Goal: Navigation & Orientation: Understand site structure

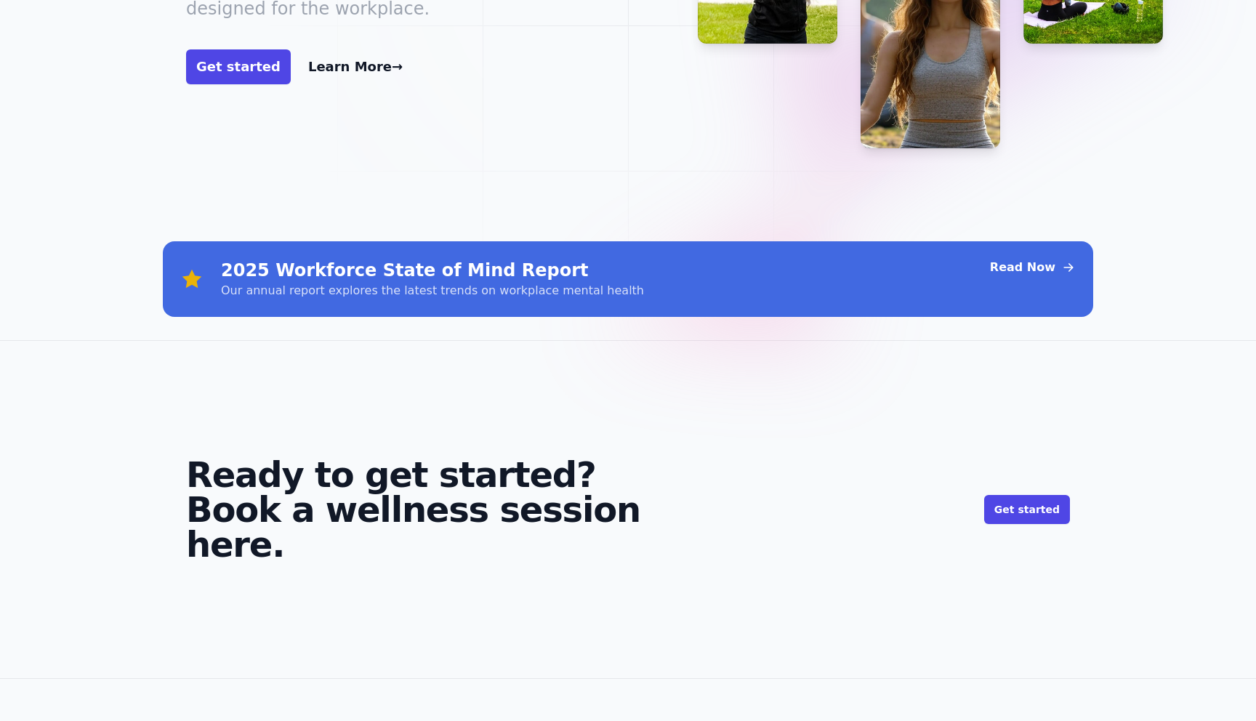
scroll to position [607, 0]
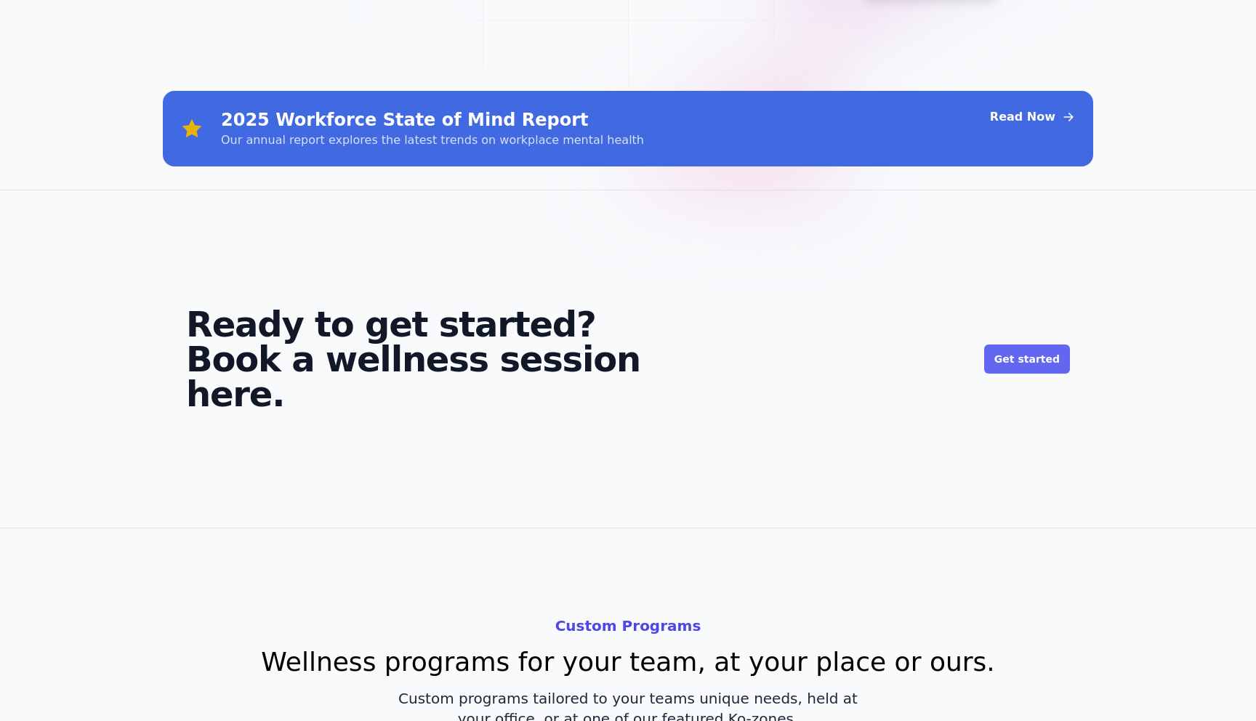
click at [1028, 344] on link "Get started" at bounding box center [1027, 358] width 86 height 29
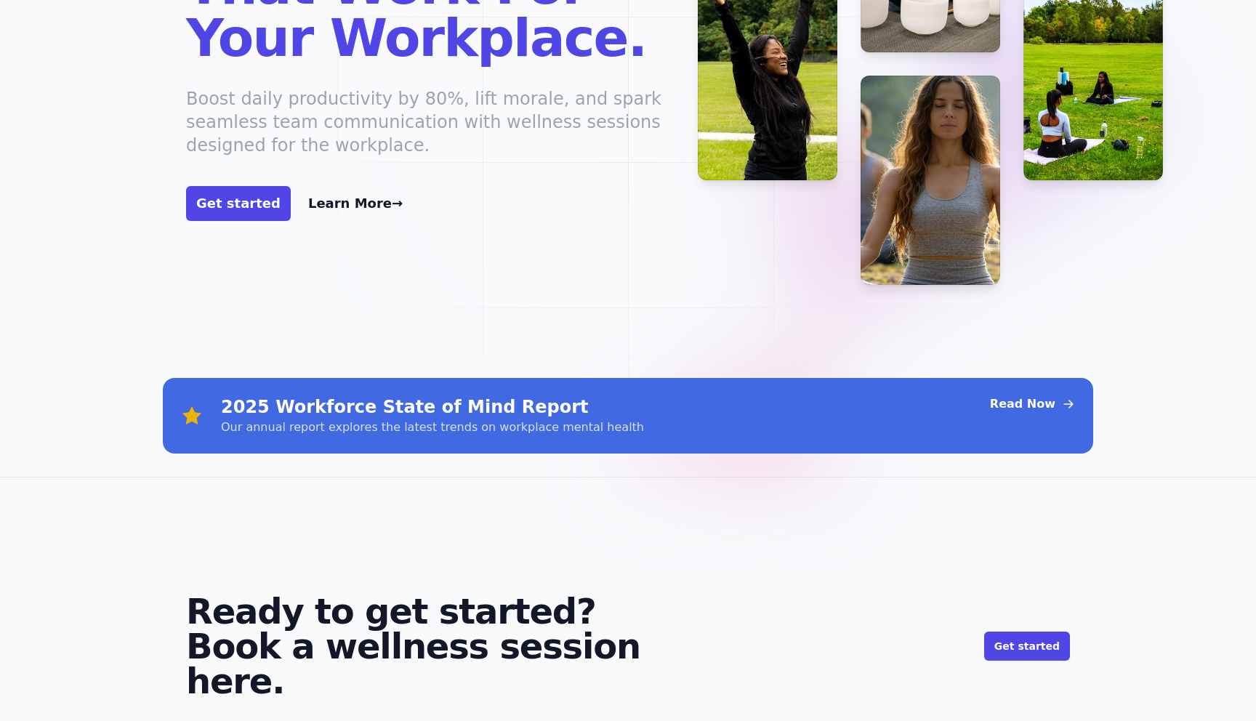
scroll to position [0, 0]
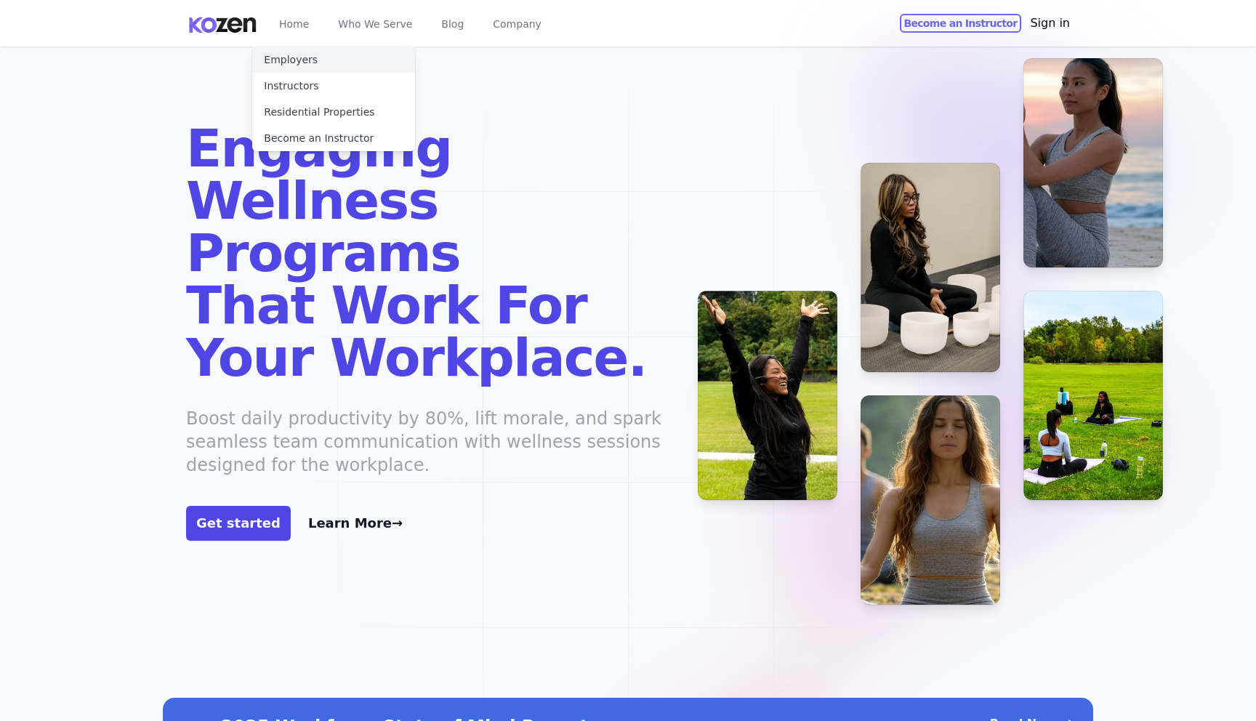
click at [329, 53] on link "Employers" at bounding box center [333, 60] width 163 height 26
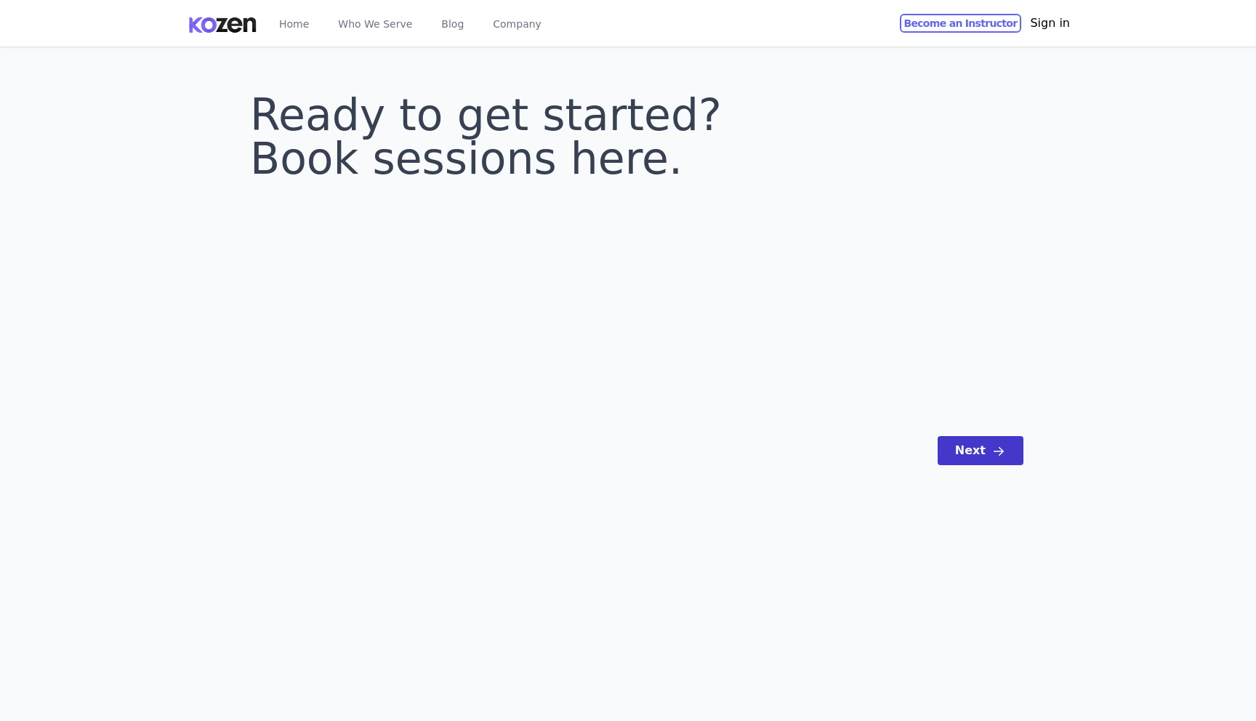
click at [994, 438] on button "Next" at bounding box center [980, 450] width 86 height 29
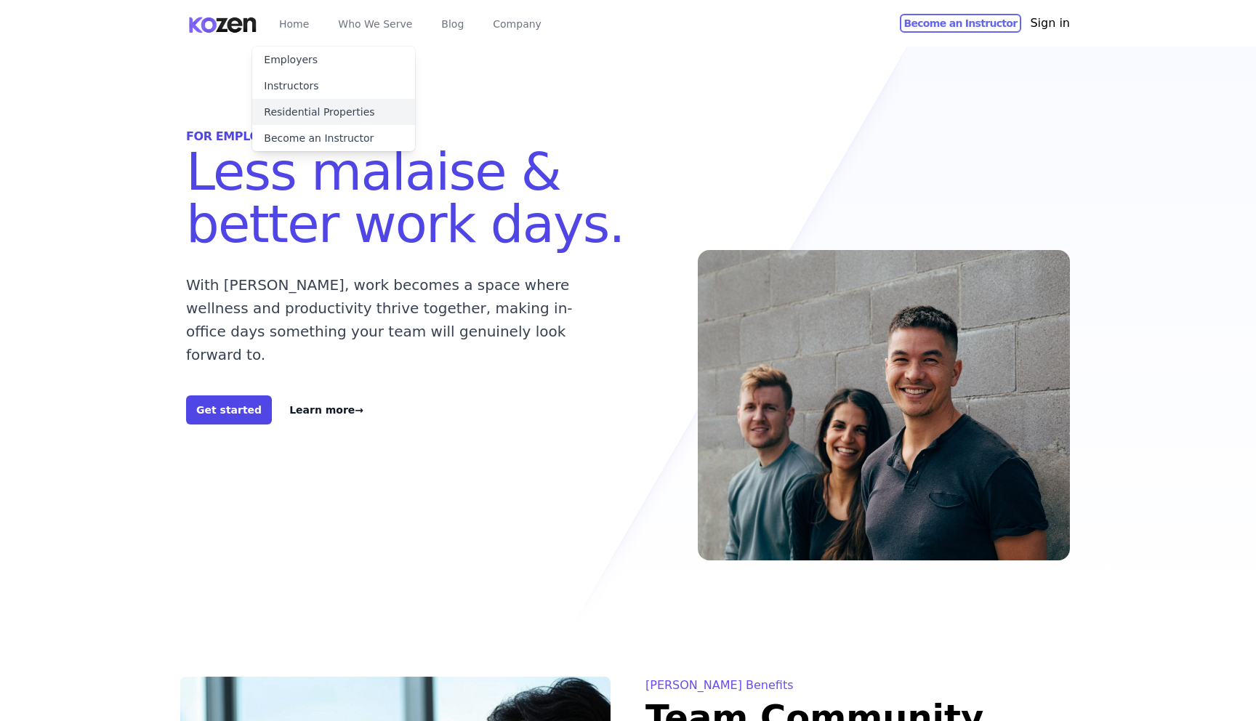
click at [339, 108] on link "Residential Properties" at bounding box center [333, 112] width 163 height 26
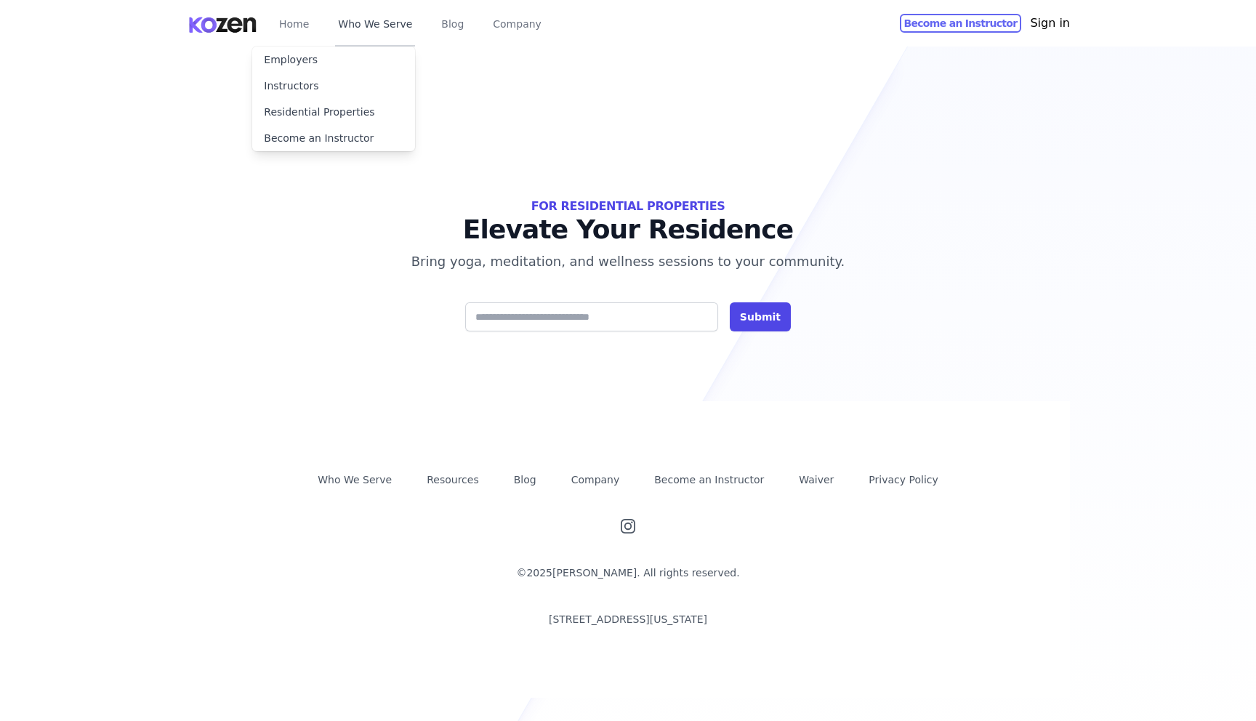
click at [365, 33] on button "Who We Serve" at bounding box center [375, 23] width 80 height 47
click at [337, 81] on link "Instructors" at bounding box center [333, 86] width 163 height 26
